Goal: Information Seeking & Learning: Learn about a topic

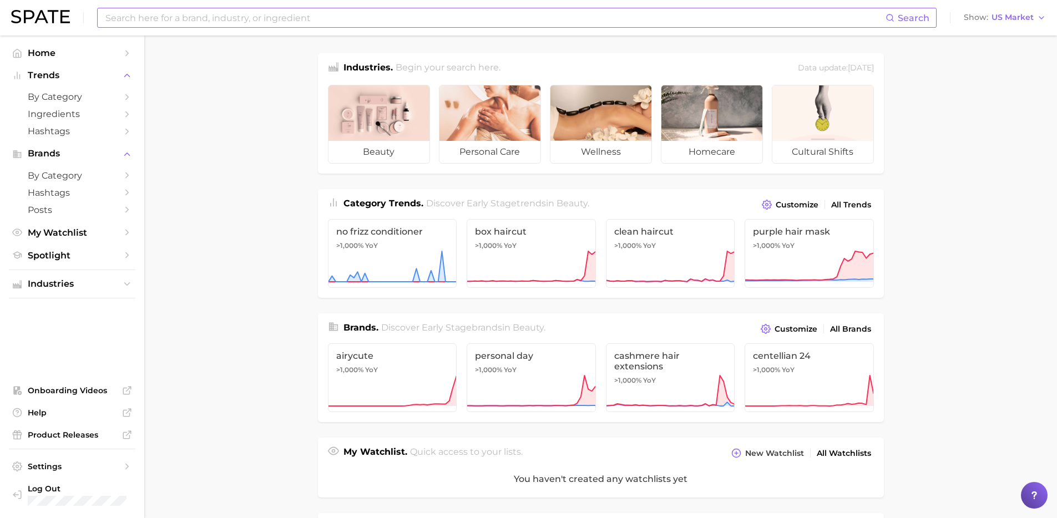
click at [177, 18] on input at bounding box center [495, 17] width 782 height 19
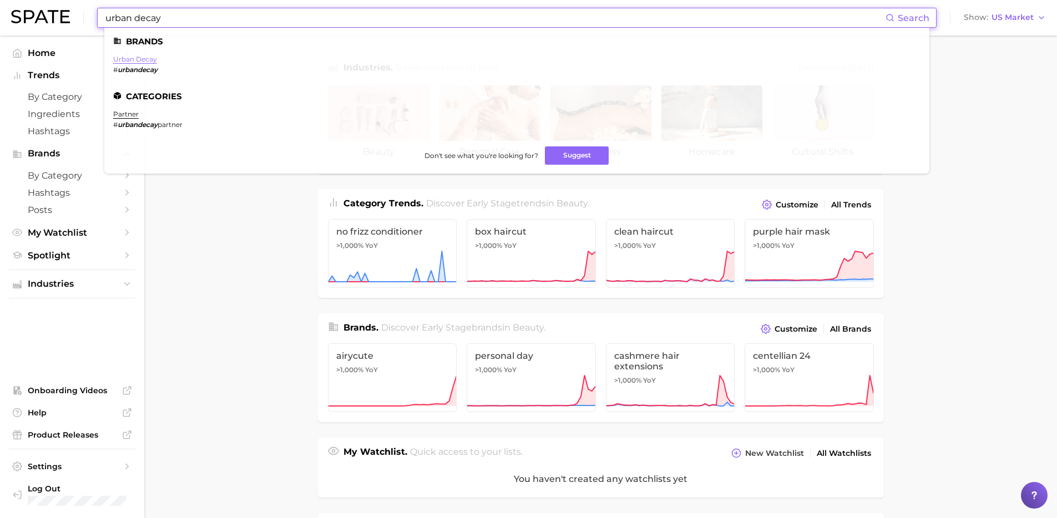
type input "urban decay"
click at [145, 62] on link "urban decay" at bounding box center [135, 59] width 44 height 8
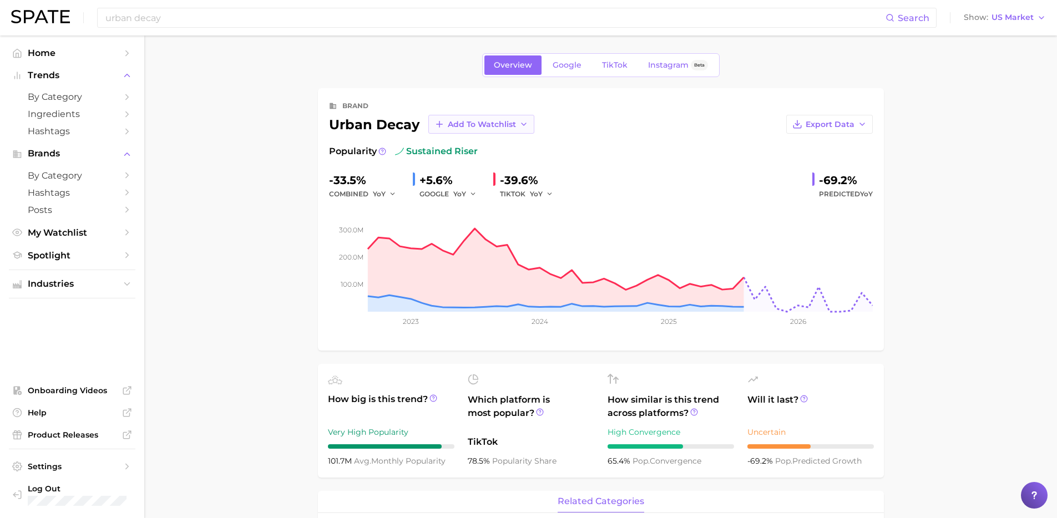
click at [476, 124] on span "Add to Watchlist" at bounding box center [482, 124] width 68 height 9
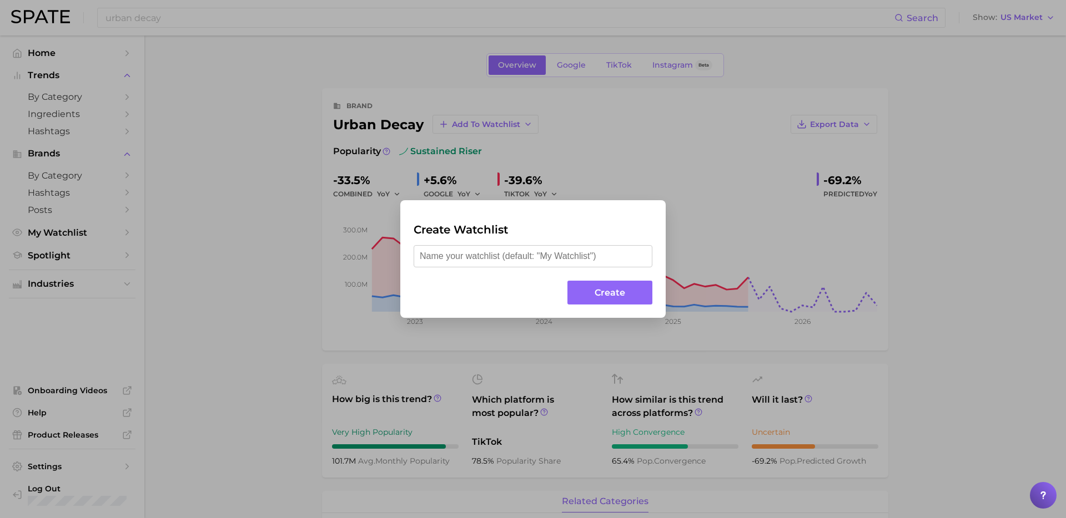
click at [803, 213] on div "Create Watchlist Create" at bounding box center [533, 259] width 1066 height 518
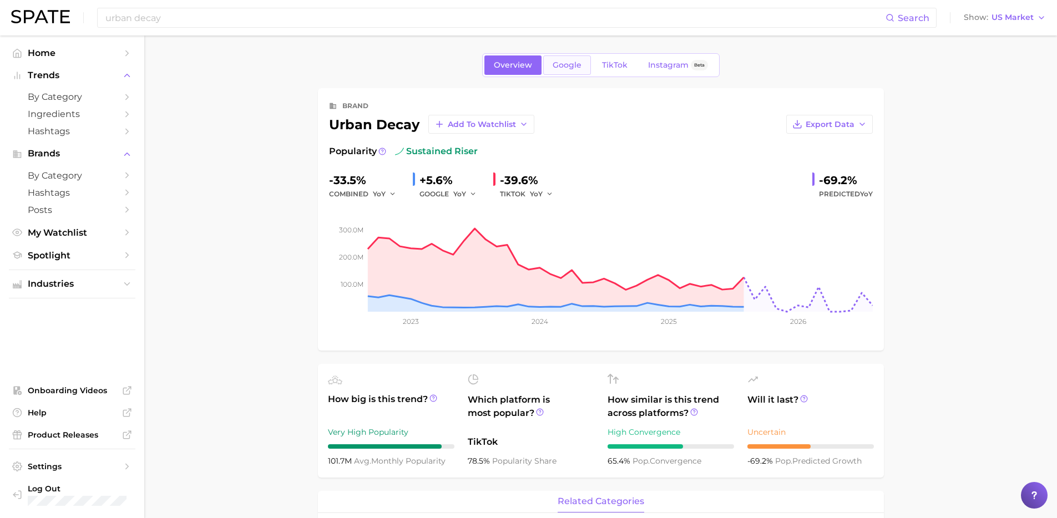
click at [563, 67] on span "Google" at bounding box center [567, 65] width 29 height 9
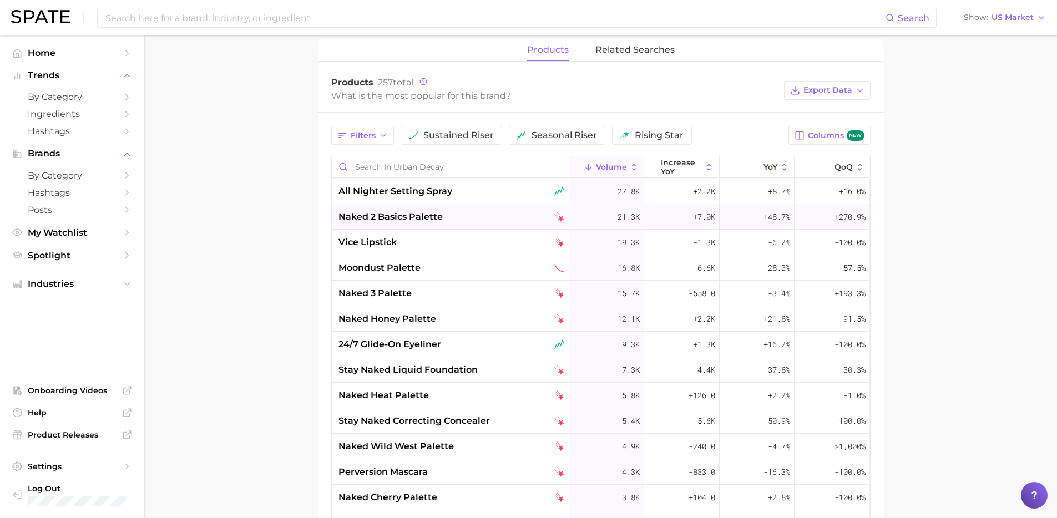
click at [493, 215] on div "naked 2 basics palette" at bounding box center [452, 216] width 226 height 13
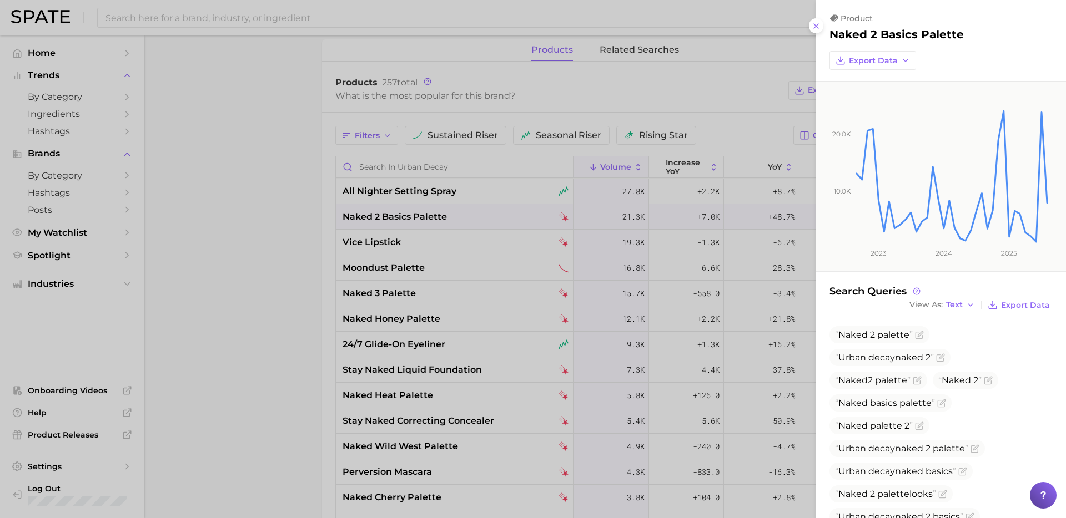
click at [419, 213] on div at bounding box center [533, 259] width 1066 height 518
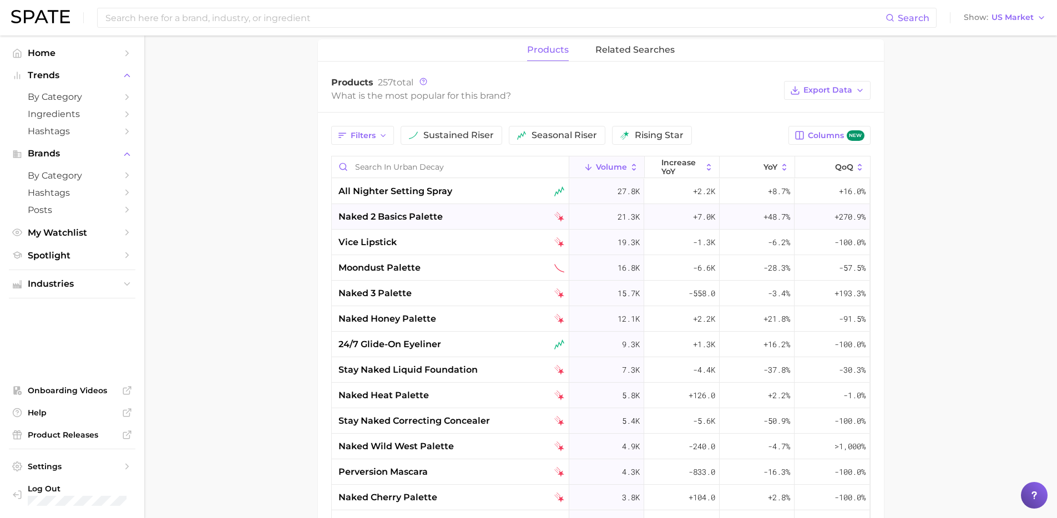
click at [411, 214] on span "naked 2 basics palette" at bounding box center [391, 216] width 104 height 13
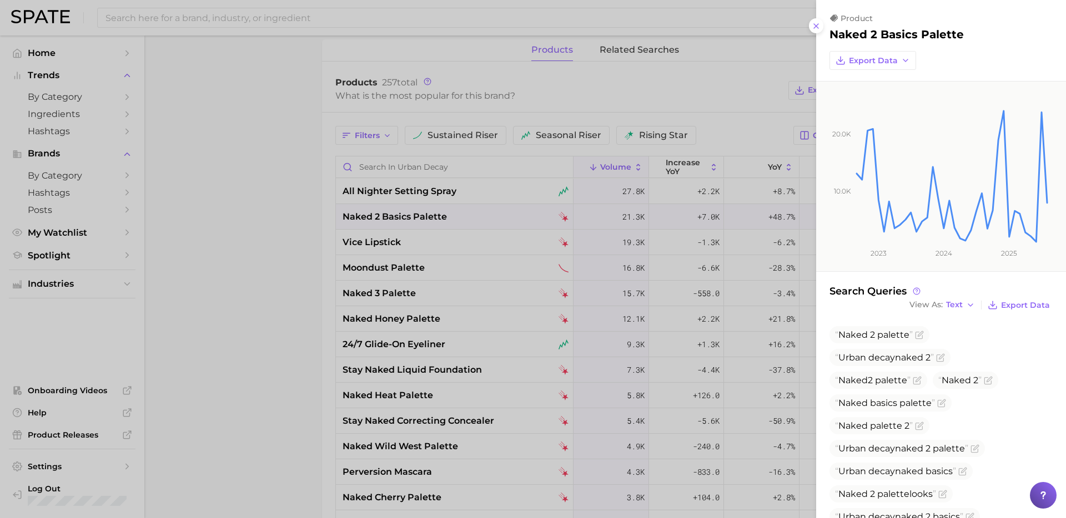
click at [264, 315] on div at bounding box center [533, 259] width 1066 height 518
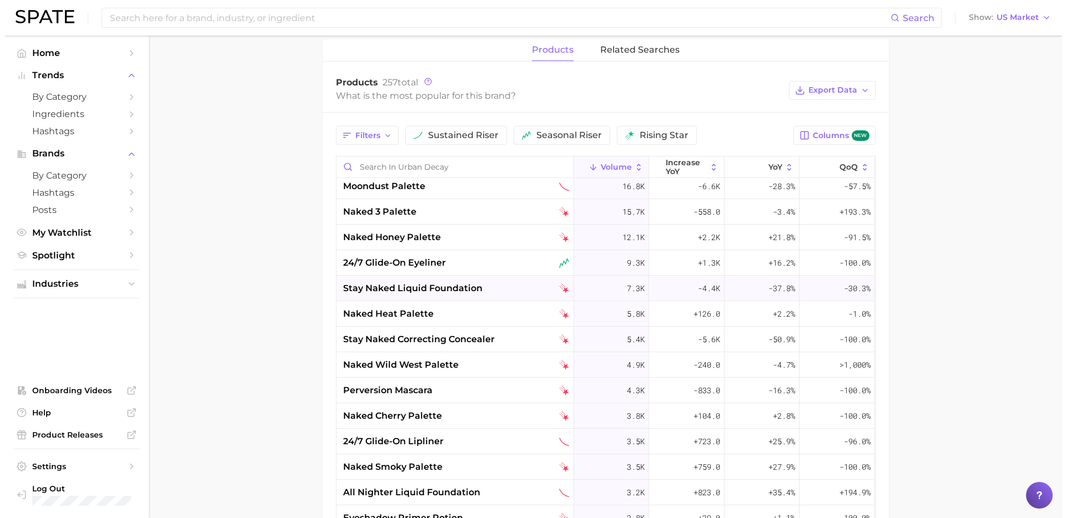
scroll to position [84, 0]
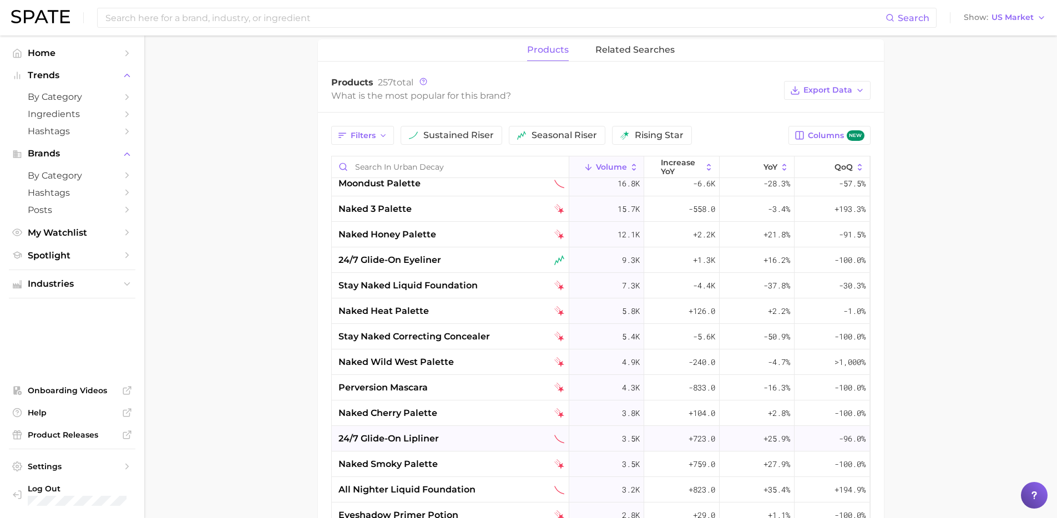
click at [410, 440] on span "24/7 glide-on lipliner" at bounding box center [389, 438] width 100 height 13
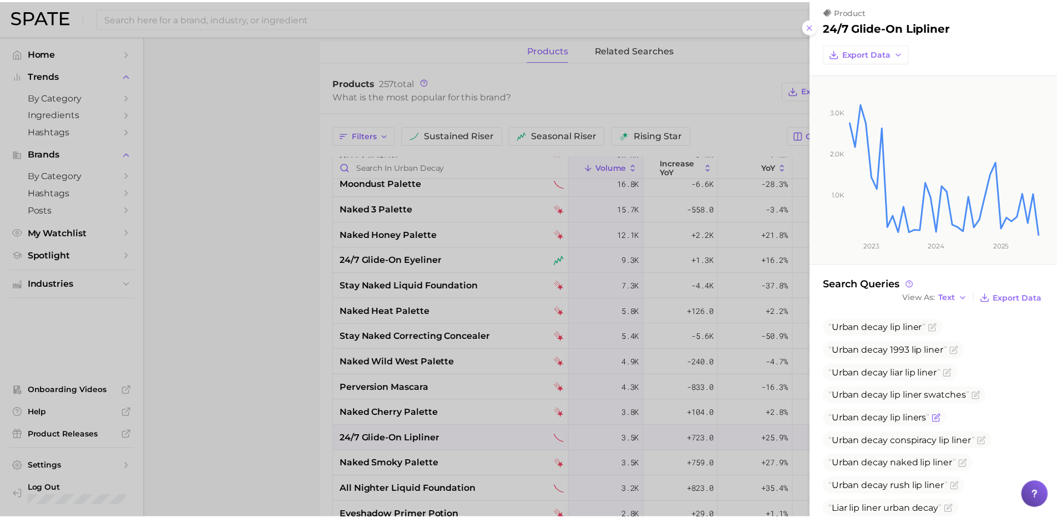
scroll to position [71, 0]
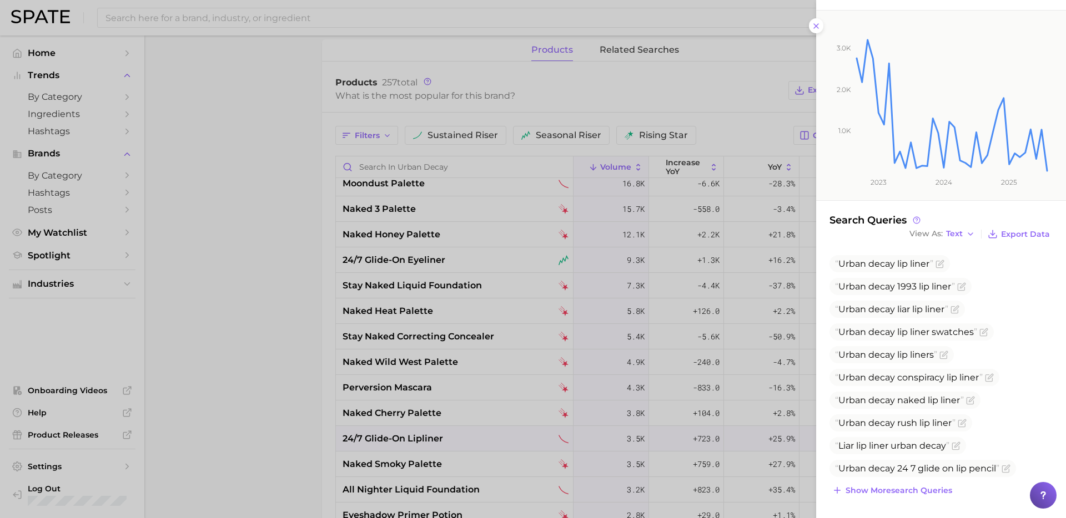
click at [1013, 225] on div "Search Queries View As Text Export Data" at bounding box center [940, 228] width 223 height 28
click at [1014, 233] on span "Export Data" at bounding box center [1025, 234] width 49 height 9
click at [900, 95] on rect at bounding box center [952, 92] width 194 height 162
click at [814, 28] on line at bounding box center [816, 26] width 4 height 4
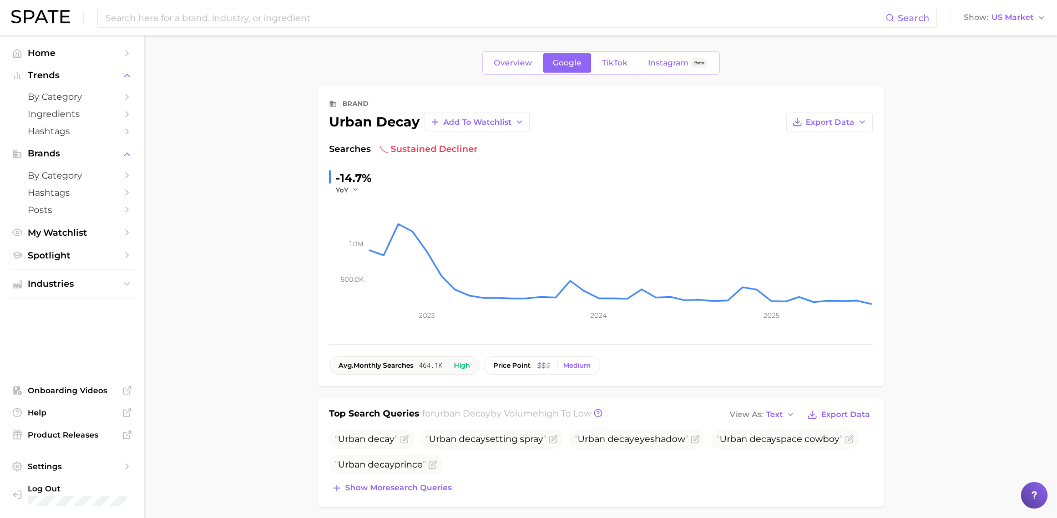
scroll to position [0, 0]
click at [624, 71] on link "TikTok" at bounding box center [615, 65] width 44 height 19
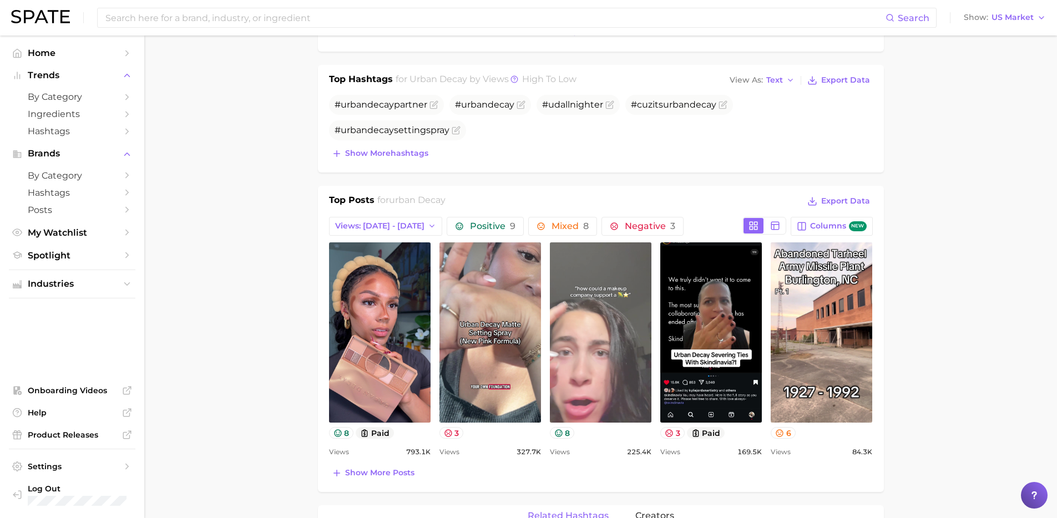
scroll to position [364, 0]
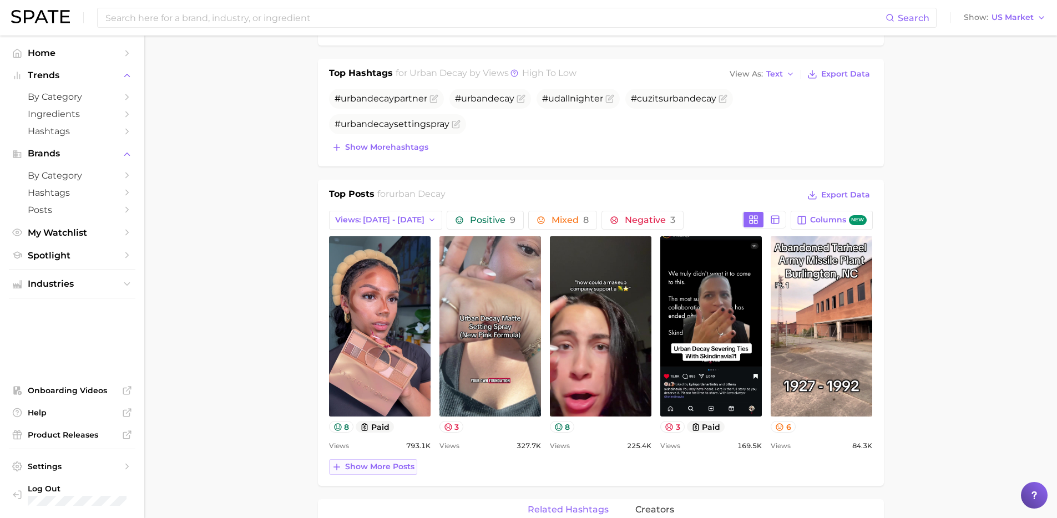
click at [387, 471] on span "Show more posts" at bounding box center [379, 466] width 69 height 9
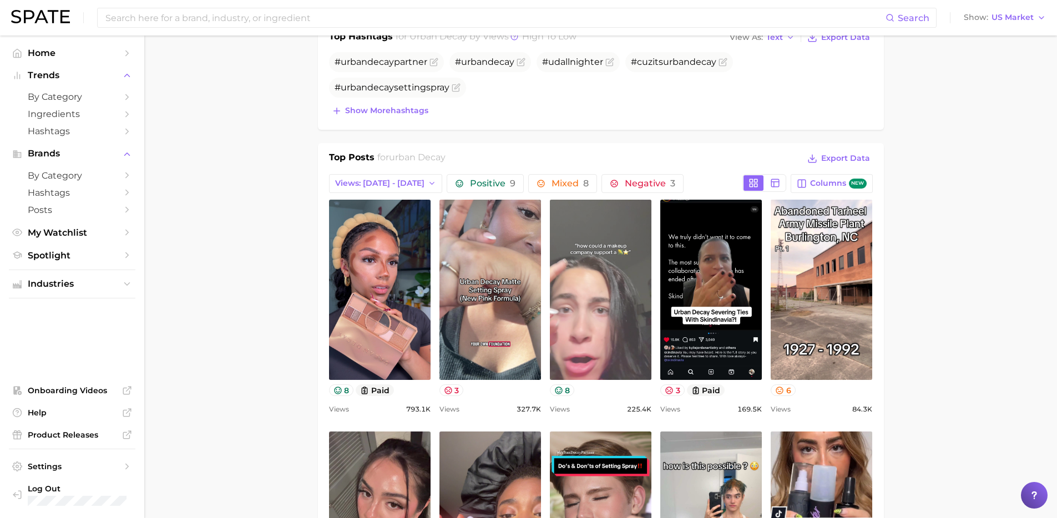
scroll to position [403, 0]
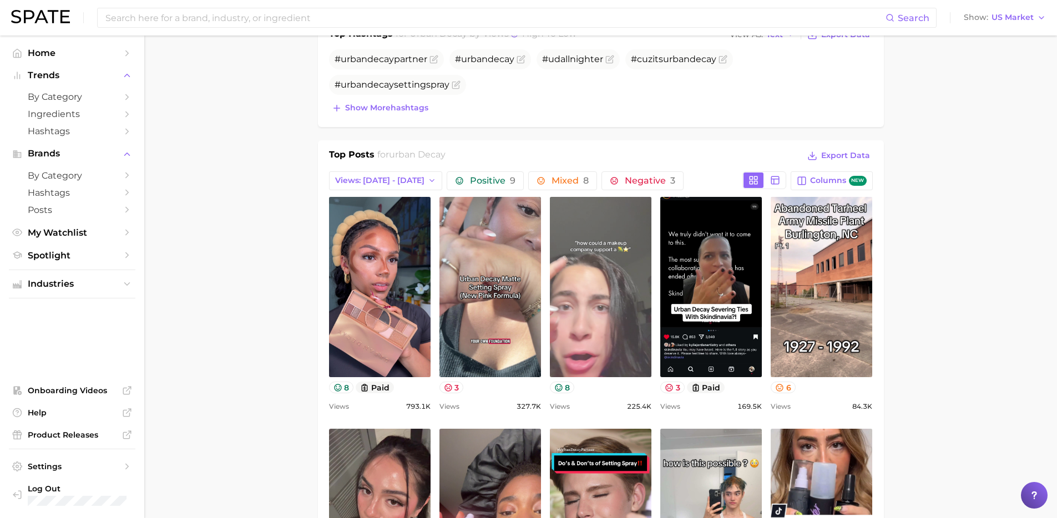
click at [598, 298] on link "view post on TikTok" at bounding box center [601, 287] width 102 height 180
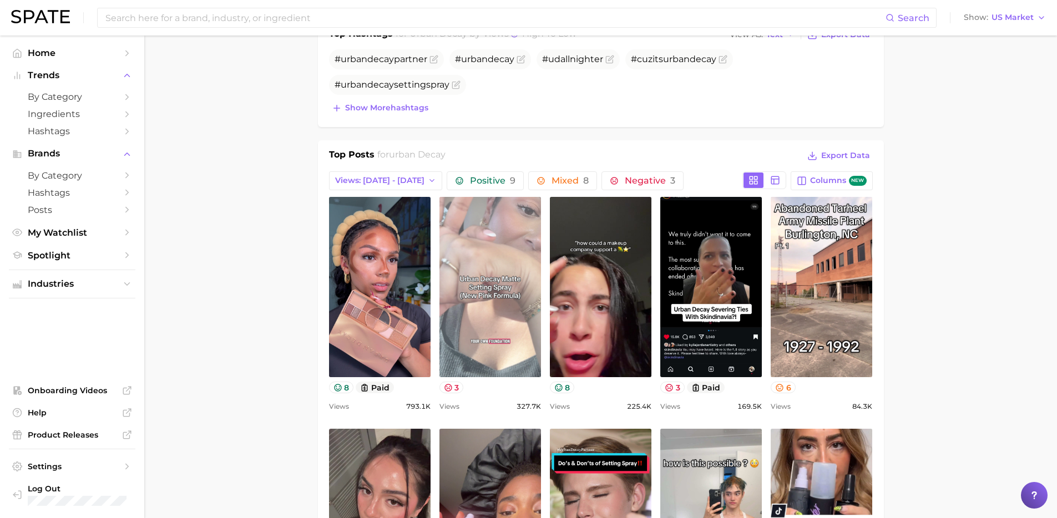
click at [495, 305] on link "view post on TikTok" at bounding box center [491, 287] width 102 height 180
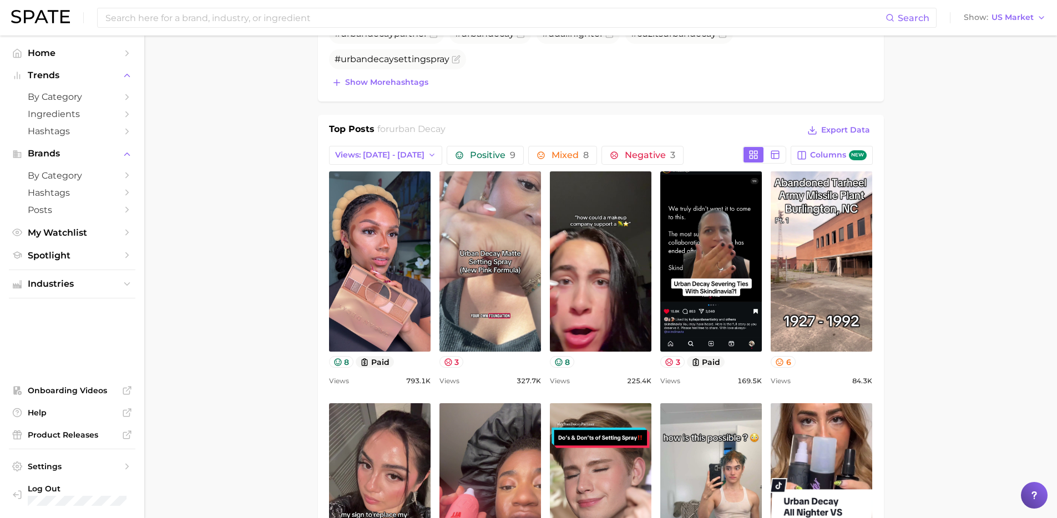
scroll to position [439, 0]
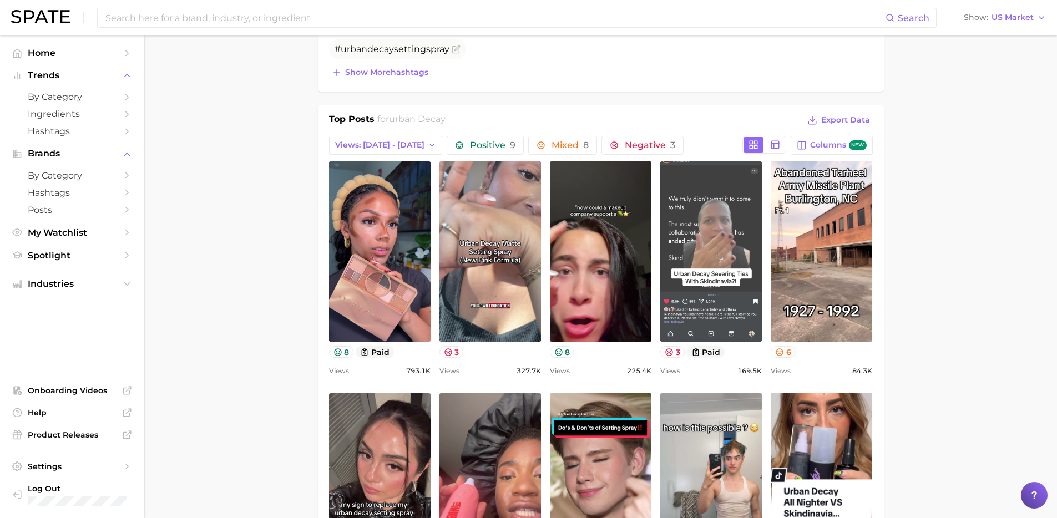
click at [706, 240] on link "view post on TikTok" at bounding box center [712, 252] width 102 height 180
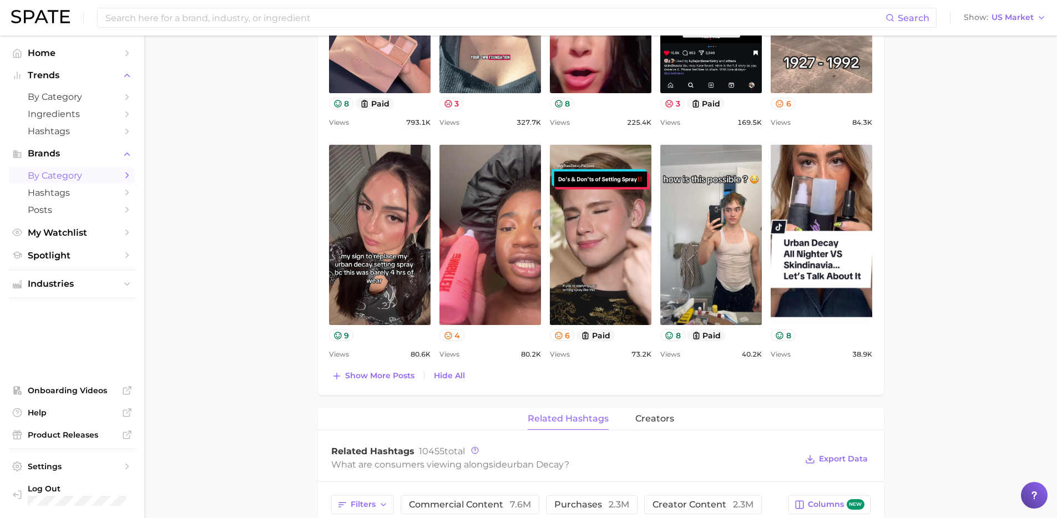
scroll to position [642, 0]
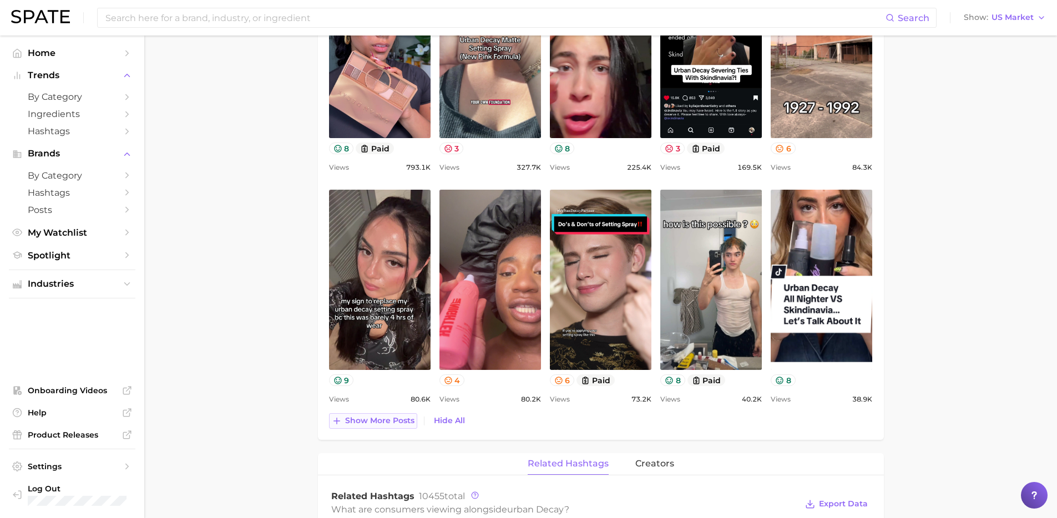
click at [371, 422] on span "Show more posts" at bounding box center [379, 420] width 69 height 9
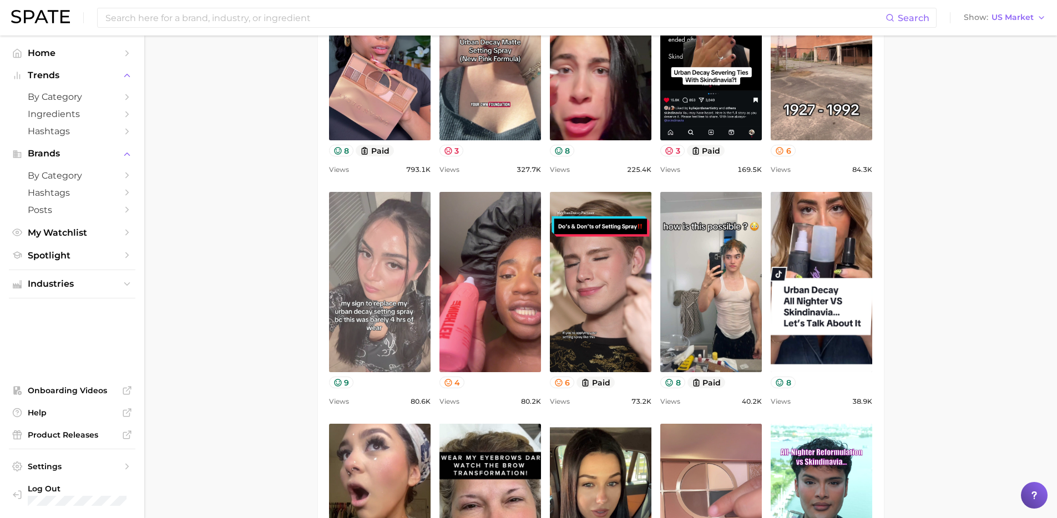
scroll to position [639, 0]
click at [417, 341] on link "view post on TikTok" at bounding box center [380, 283] width 102 height 180
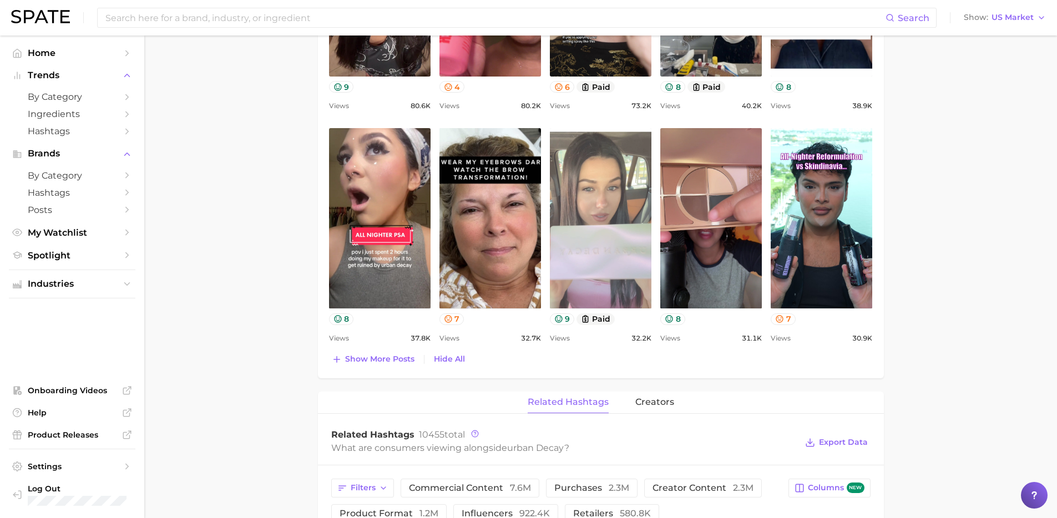
scroll to position [957, 0]
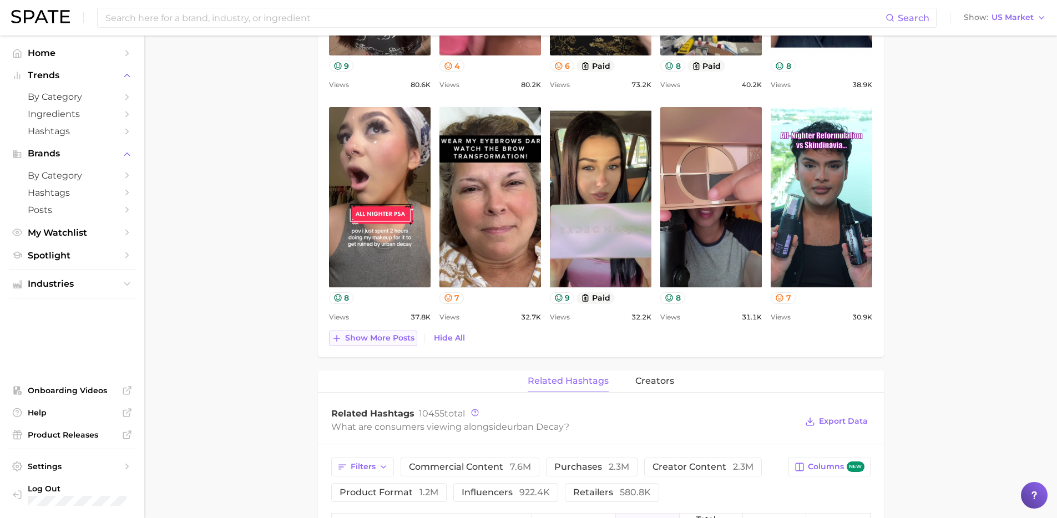
click at [385, 341] on span "Show more posts" at bounding box center [379, 338] width 69 height 9
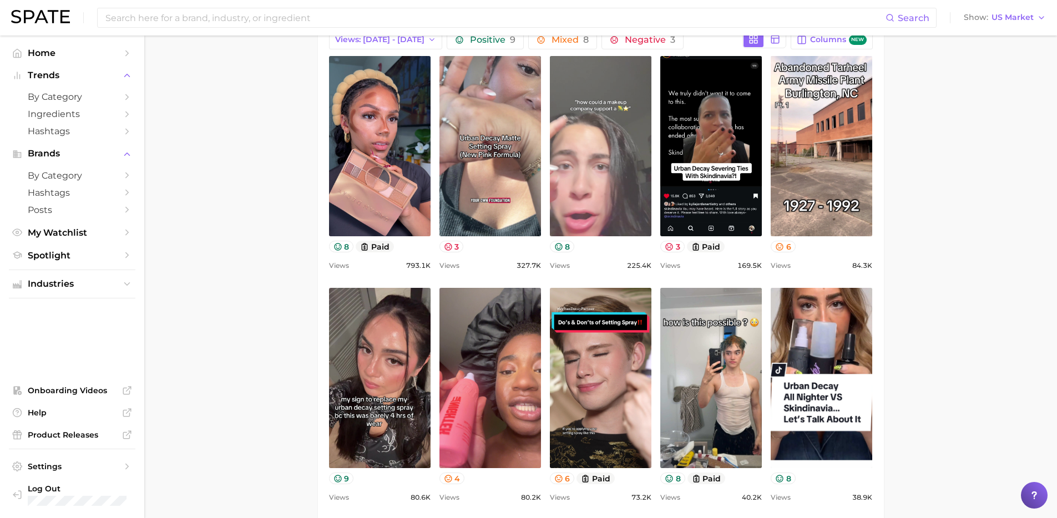
scroll to position [276, 0]
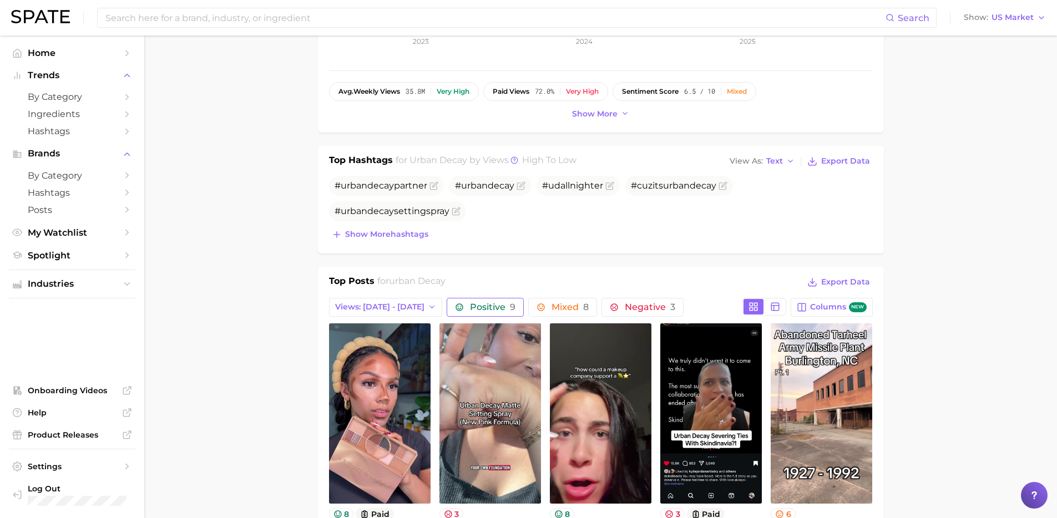
click at [470, 307] on span "Positive 9" at bounding box center [493, 307] width 46 height 9
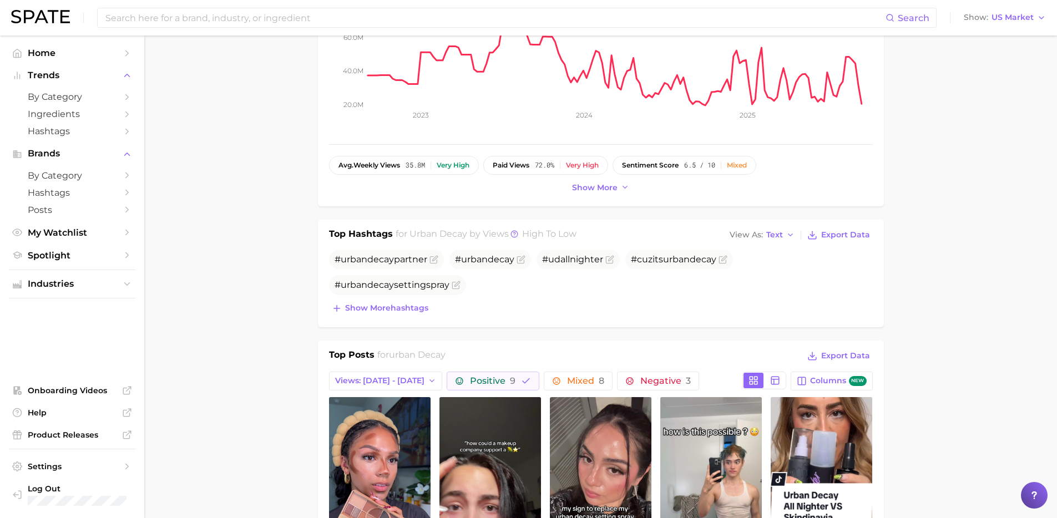
scroll to position [367, 0]
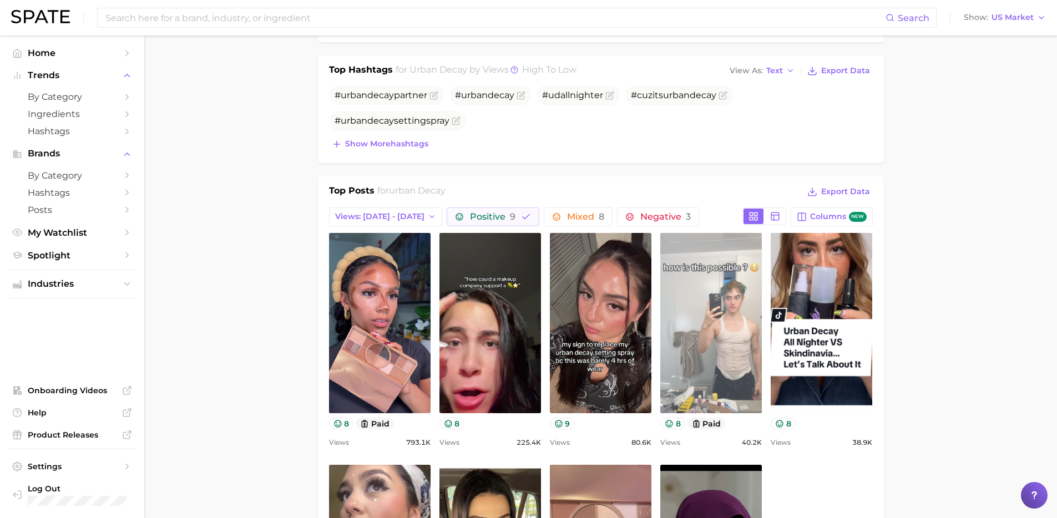
click at [722, 341] on link "view post on TikTok" at bounding box center [712, 323] width 102 height 180
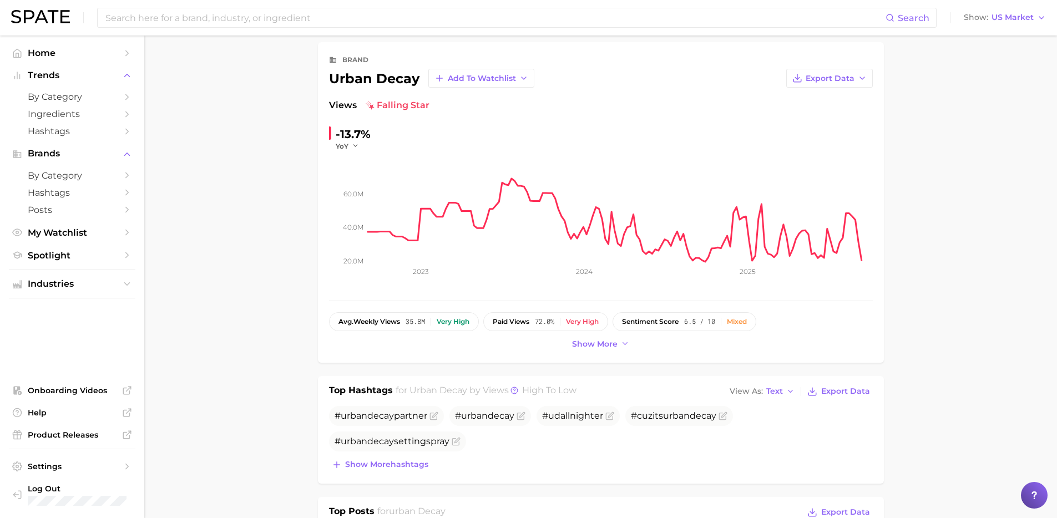
scroll to position [0, 0]
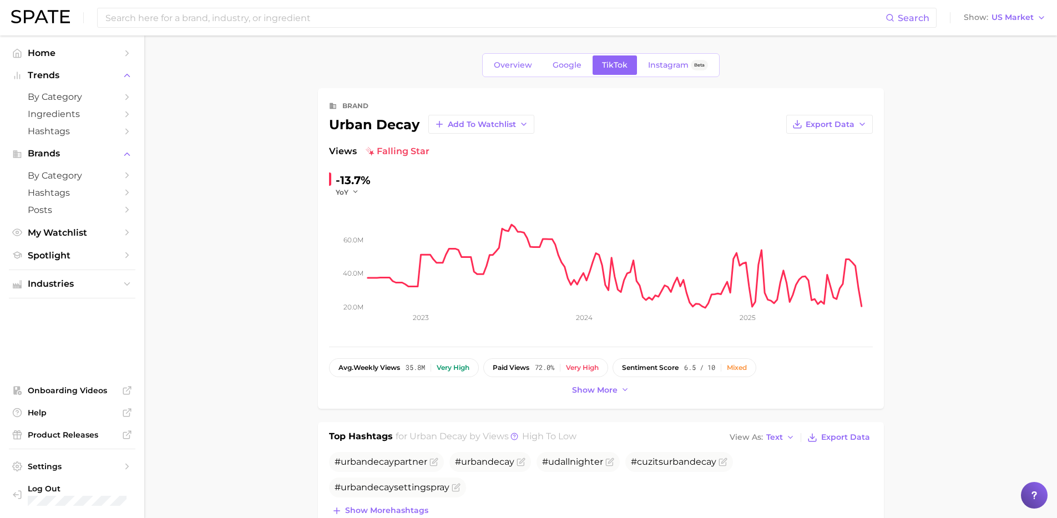
click at [400, 157] on span "falling star" at bounding box center [398, 151] width 64 height 13
drag, startPoint x: 397, startPoint y: 150, endPoint x: 404, endPoint y: 151, distance: 6.8
click at [398, 150] on span "falling star" at bounding box center [398, 151] width 64 height 13
click at [428, 152] on div "Views falling star" at bounding box center [601, 151] width 544 height 13
